Goal: Task Accomplishment & Management: Use online tool/utility

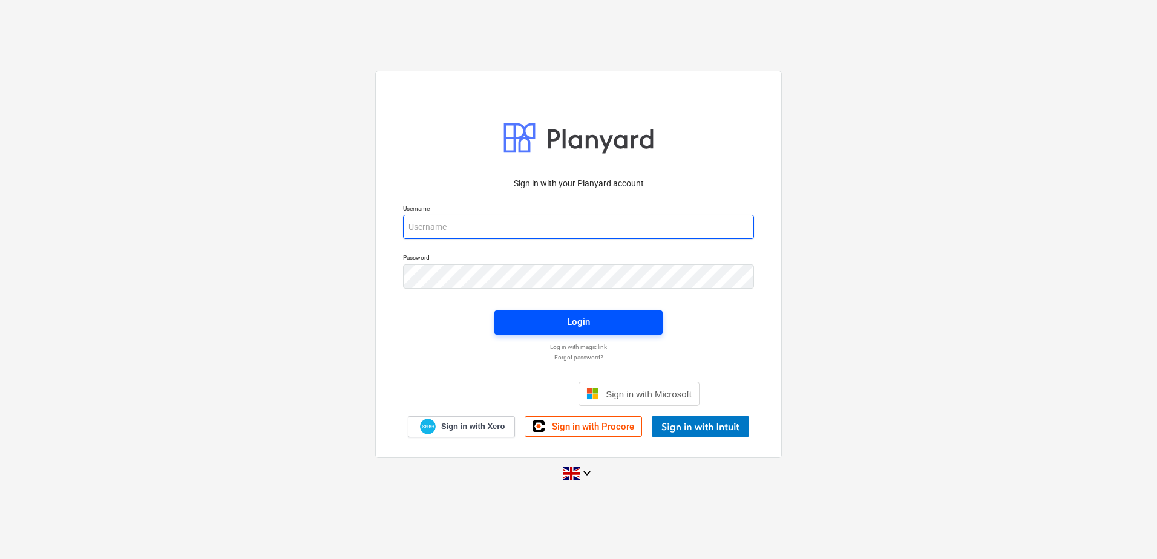
type input "[PERSON_NAME][EMAIL_ADDRESS][DOMAIN_NAME]"
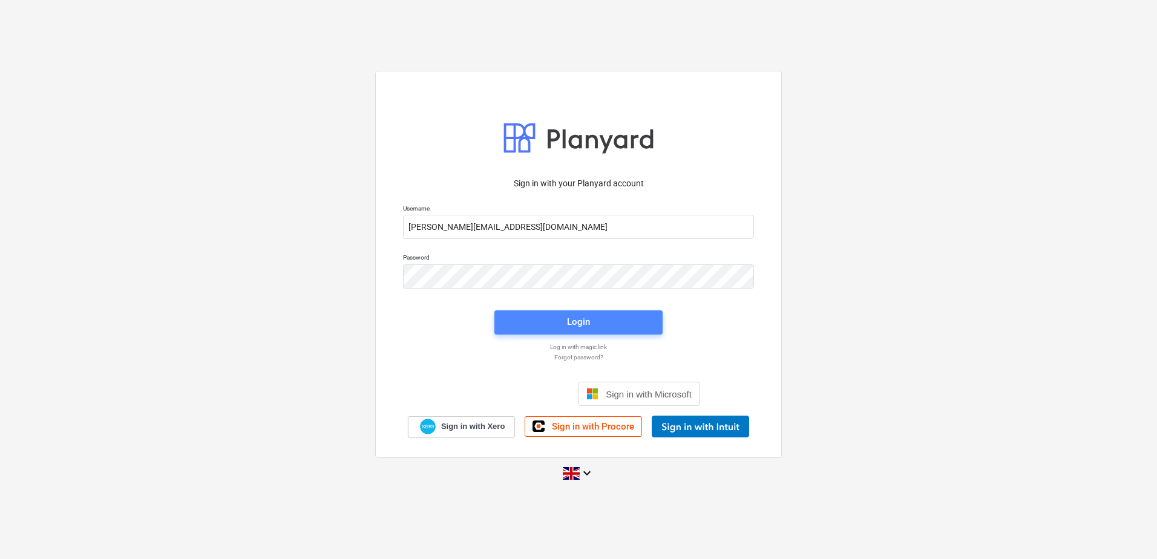
click at [604, 318] on span "Login" at bounding box center [578, 322] width 139 height 16
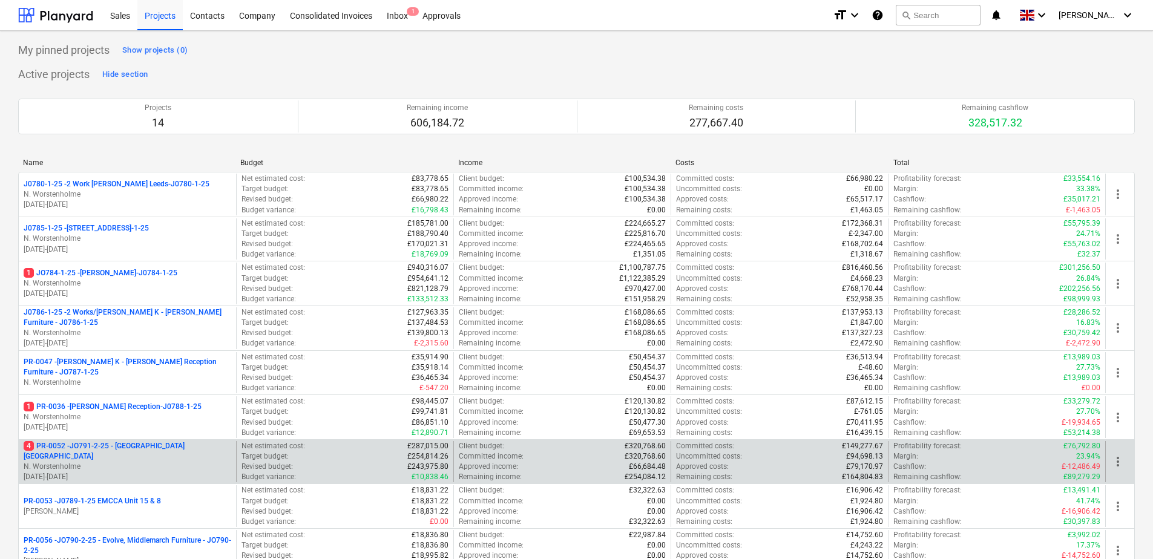
click at [185, 462] on p "N. Worstenholme" at bounding box center [128, 467] width 208 height 10
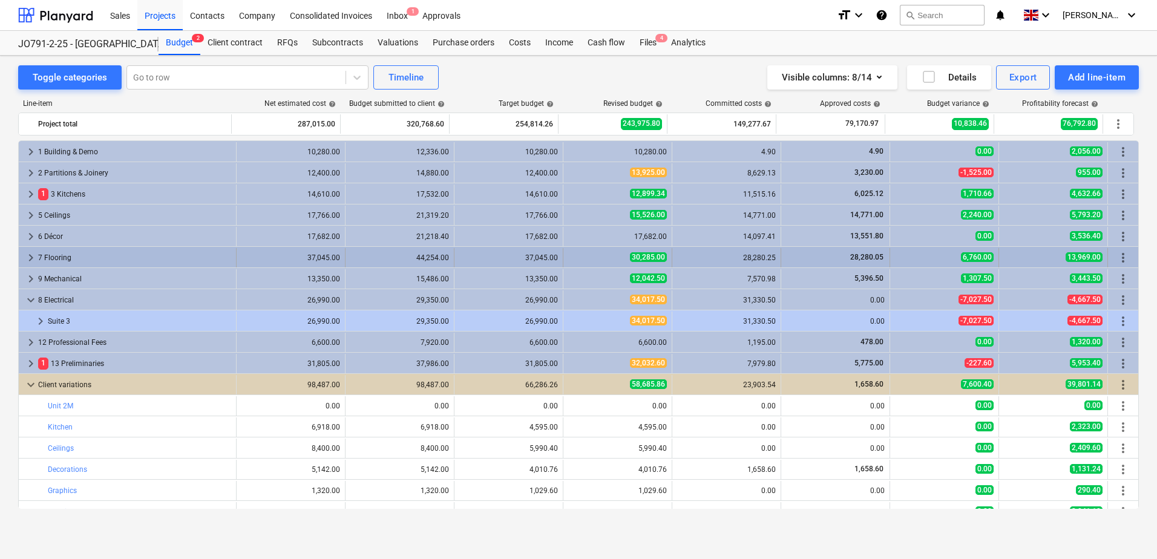
click at [323, 263] on div "37,045.00" at bounding box center [291, 257] width 99 height 19
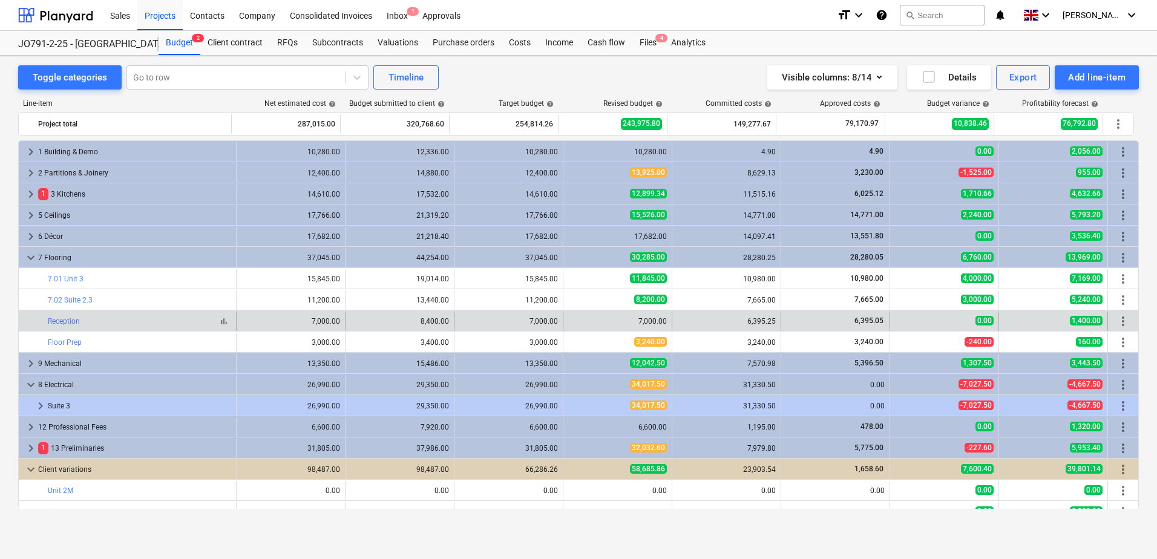
click at [199, 321] on div "bar_chart Reception" at bounding box center [139, 321] width 183 height 8
click at [74, 320] on link "Reception" at bounding box center [64, 321] width 32 height 8
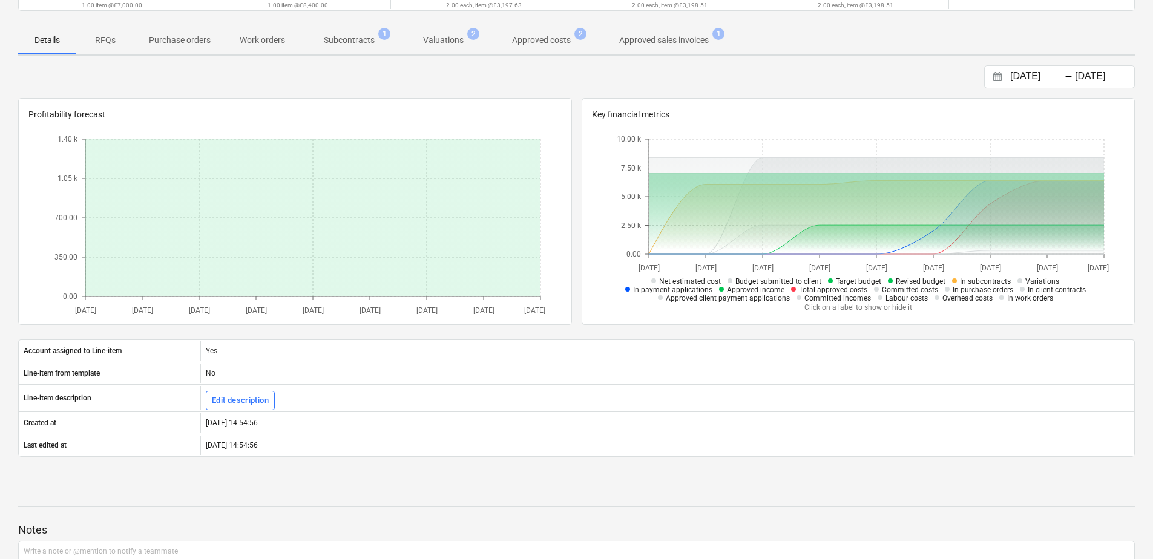
scroll to position [137, 0]
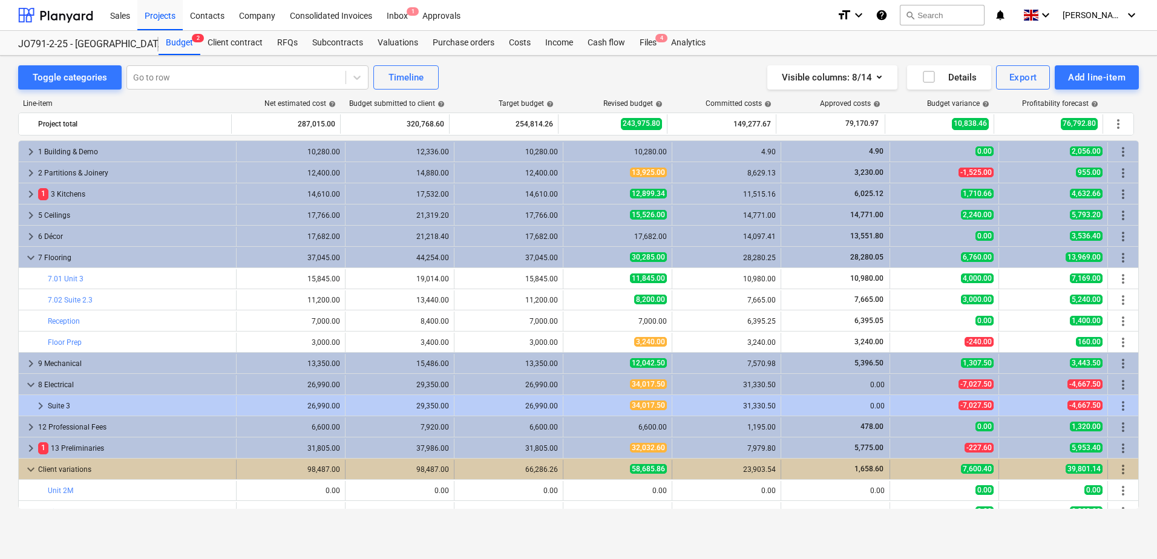
click at [34, 465] on span "keyboard_arrow_down" at bounding box center [31, 469] width 15 height 15
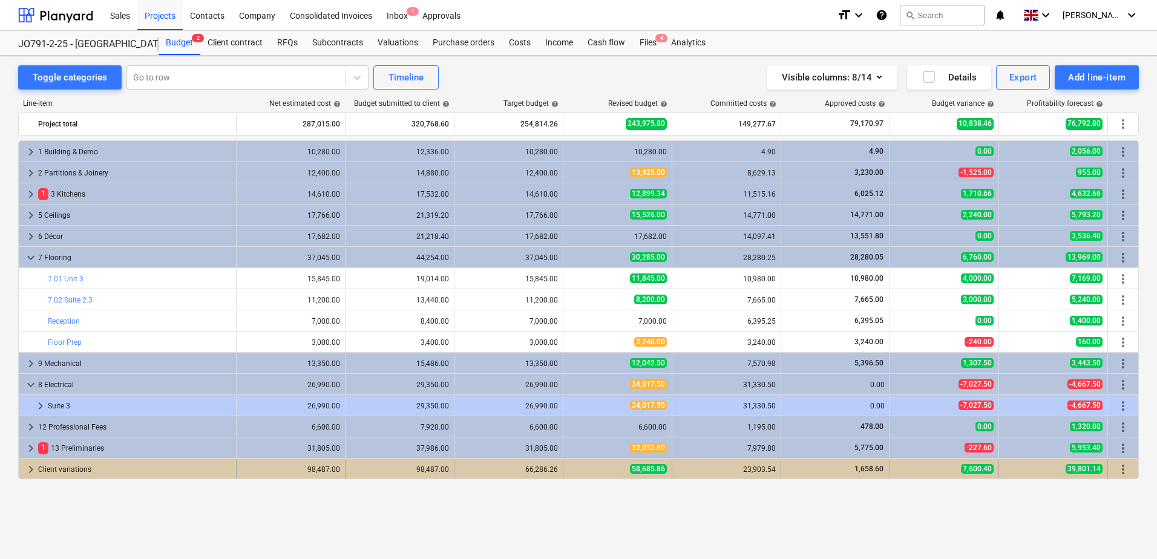
click at [33, 474] on span "keyboard_arrow_right" at bounding box center [31, 469] width 15 height 15
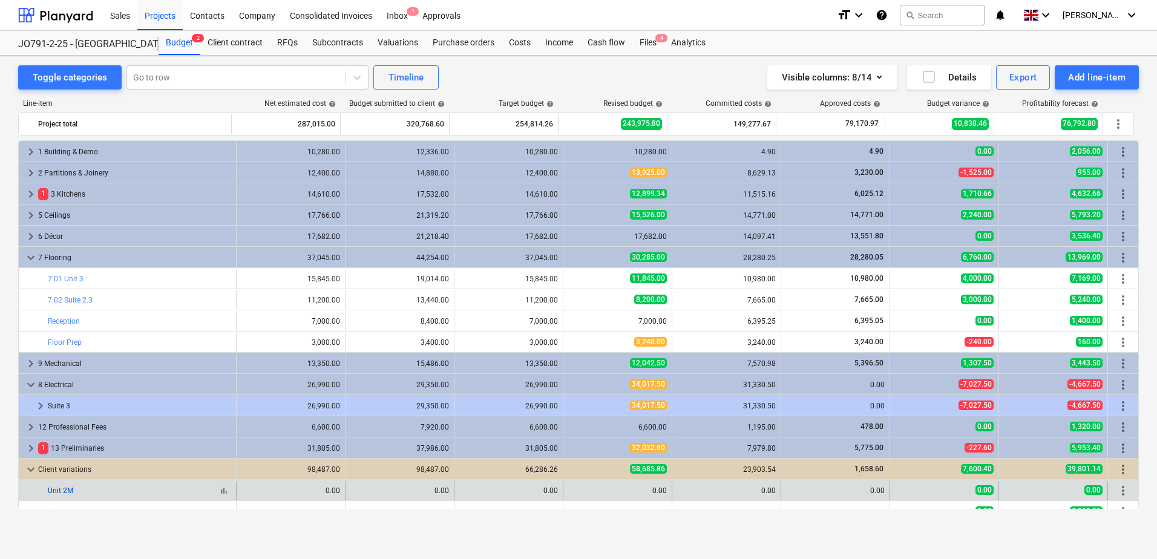
click at [58, 489] on link "Unit 2M" at bounding box center [60, 491] width 25 height 8
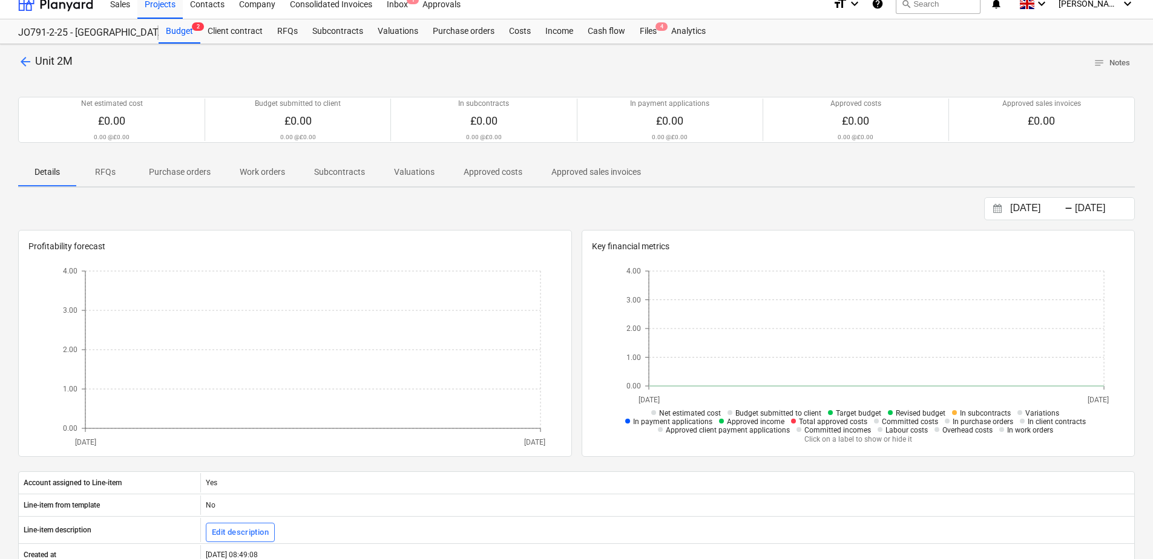
scroll to position [11, 0]
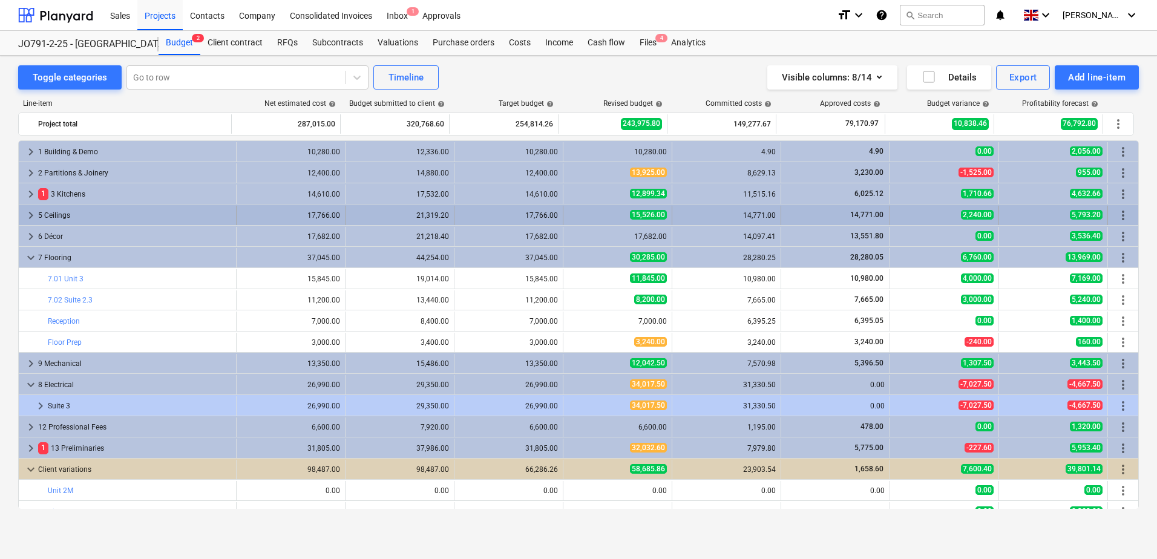
click at [31, 217] on span "keyboard_arrow_right" at bounding box center [31, 215] width 15 height 15
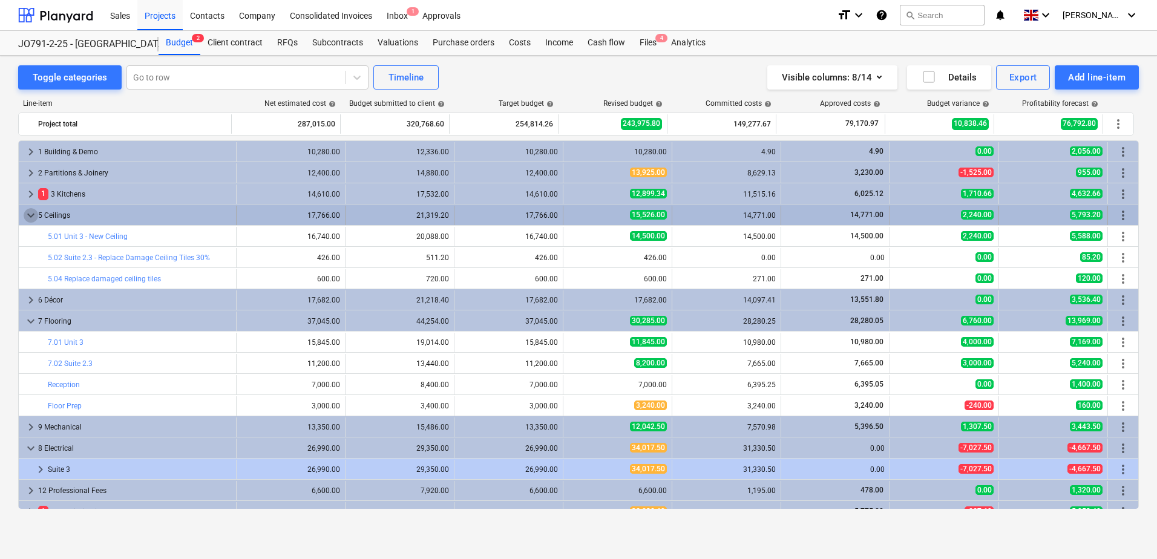
click at [31, 217] on span "keyboard_arrow_down" at bounding box center [31, 215] width 15 height 15
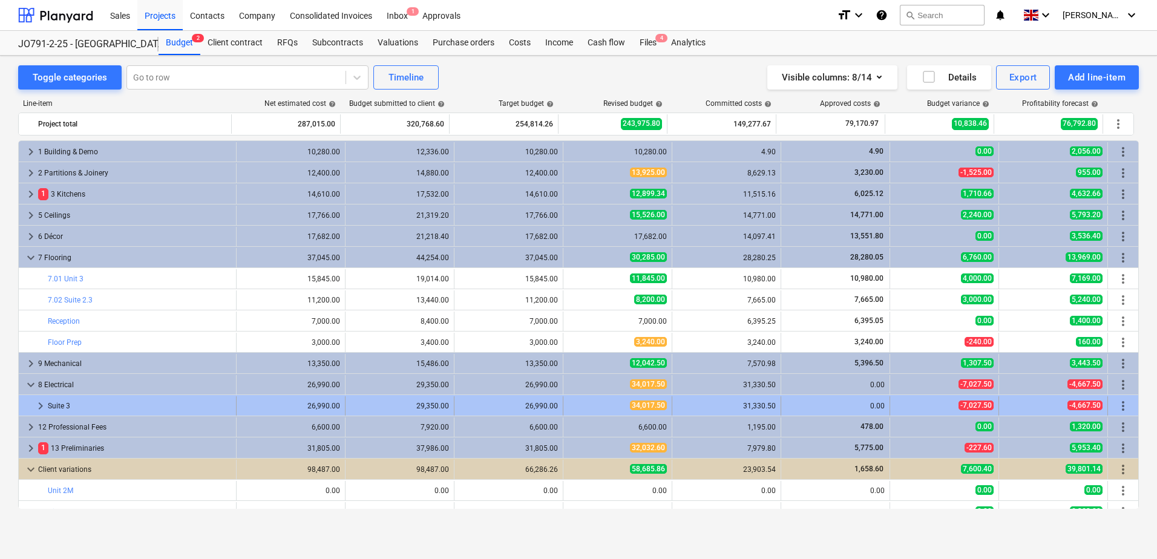
click at [38, 405] on span "keyboard_arrow_right" at bounding box center [40, 406] width 15 height 15
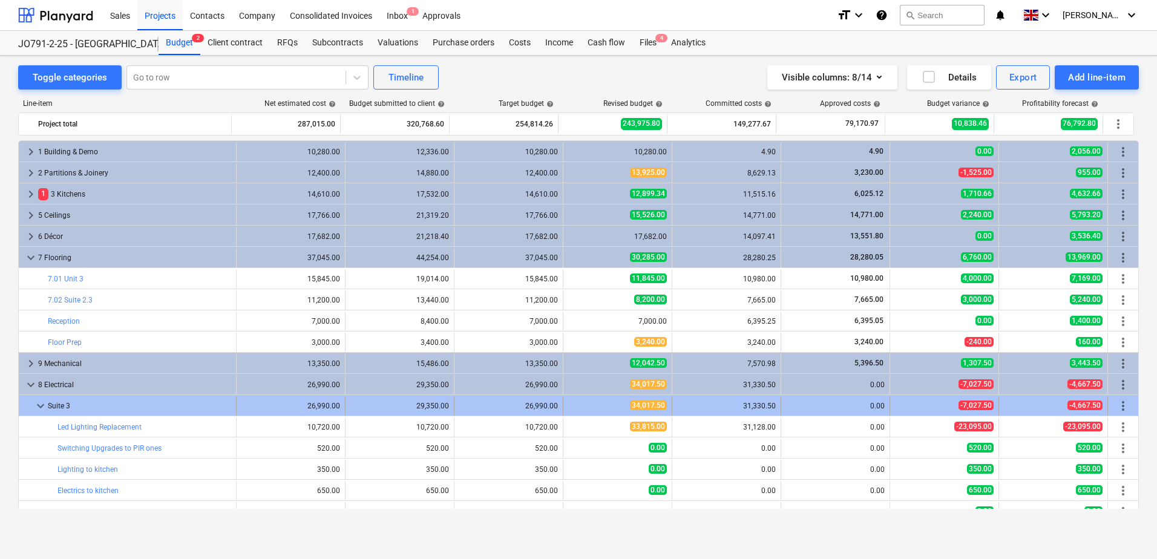
click at [38, 405] on span "keyboard_arrow_down" at bounding box center [40, 406] width 15 height 15
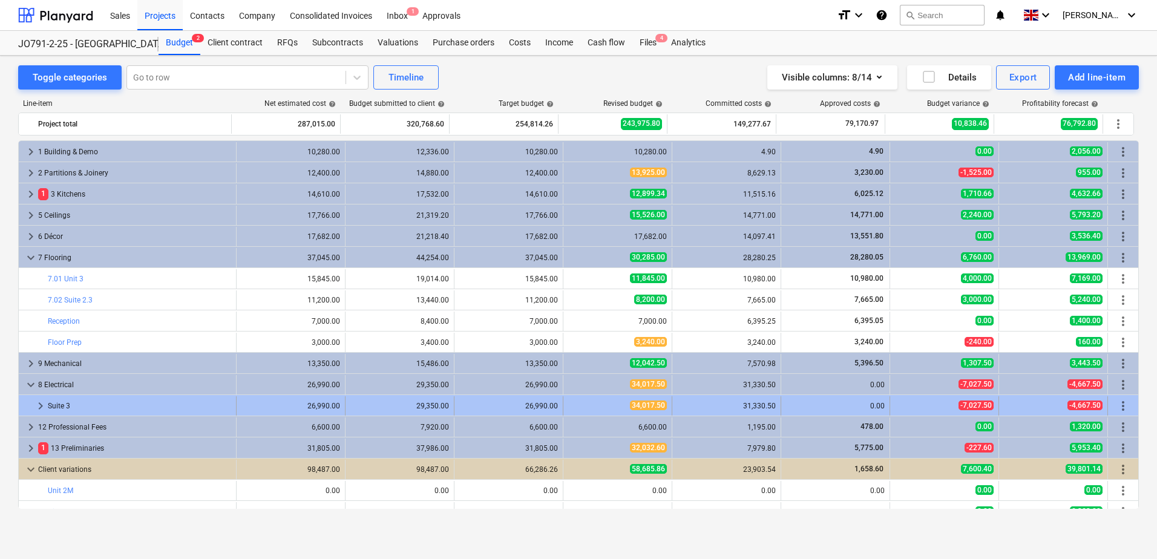
click at [1122, 409] on span "more_vert" at bounding box center [1123, 406] width 15 height 15
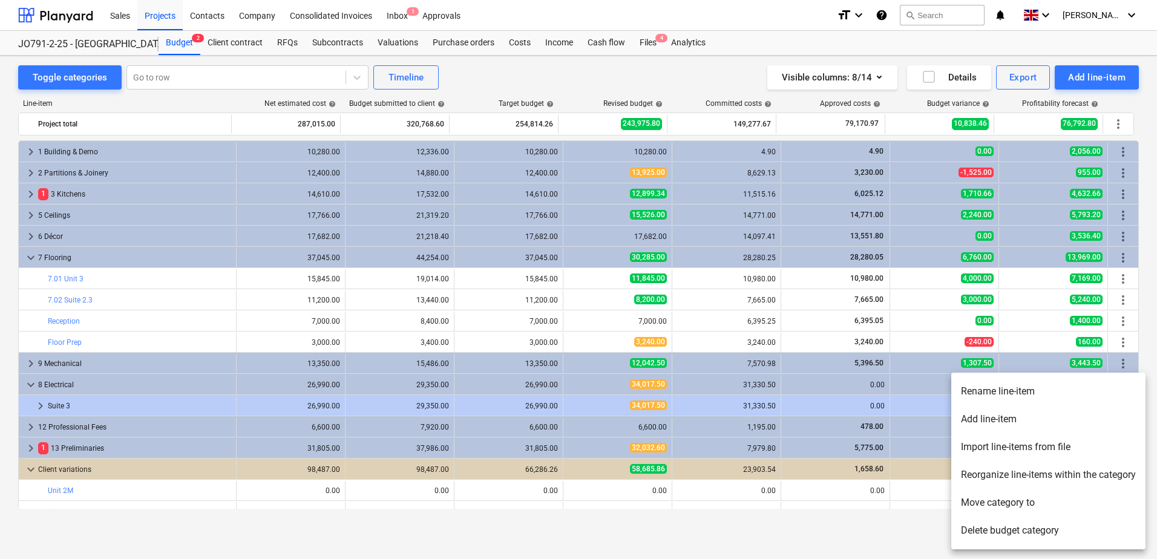
click at [864, 328] on div at bounding box center [578, 279] width 1157 height 559
